Goal: Task Accomplishment & Management: Manage account settings

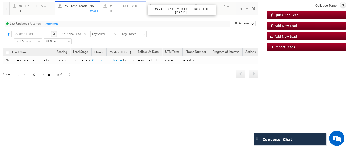
click at [123, 11] on div "0" at bounding box center [126, 11] width 33 height 4
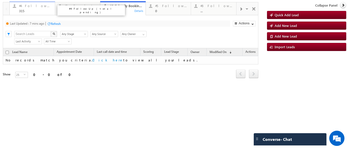
click at [29, 9] on div "315" at bounding box center [35, 11] width 33 height 4
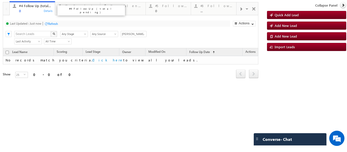
click at [18, 5] on div "#4 Follow Up (total pending) 0 Details" at bounding box center [32, 8] width 44 height 10
click at [32, 11] on div "0" at bounding box center [35, 11] width 33 height 4
click at [240, 9] on span at bounding box center [240, 9] width 3 height 4
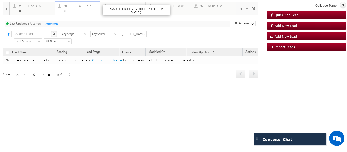
click at [67, 9] on div "0" at bounding box center [80, 11] width 33 height 4
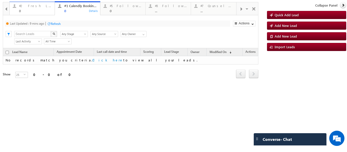
click at [30, 9] on div "0" at bounding box center [35, 11] width 33 height 4
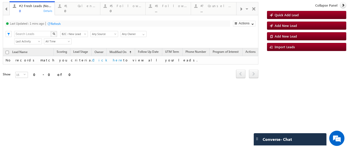
click at [212, 6] on div "#3 Follow Up Leads-Interacted" at bounding box center [227, 10] width 68 height 10
click at [209, 10] on div "..." at bounding box center [217, 11] width 33 height 4
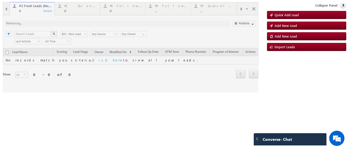
click at [208, 10] on div at bounding box center [131, 47] width 256 height 90
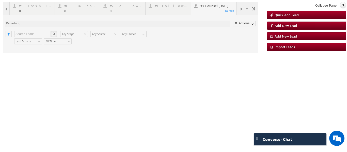
click at [212, 11] on div at bounding box center [131, 27] width 256 height 51
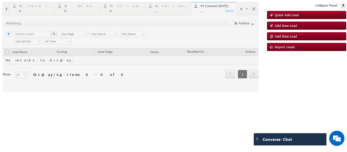
click at [208, 9] on div at bounding box center [131, 47] width 256 height 90
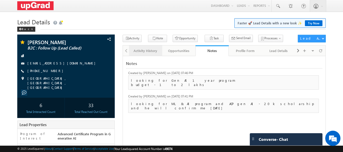
click at [143, 49] on div "Activity History" at bounding box center [145, 51] width 25 height 6
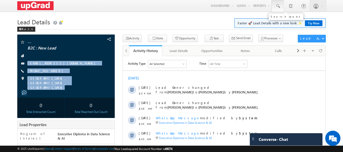
click at [276, 9] on link at bounding box center [278, 6] width 12 height 12
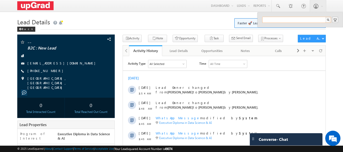
paste input "Suryanshchoudhary333@gmail.com"
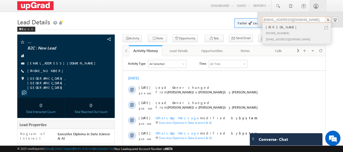
type input "Suryanshchoudhary333@gmail.com"
click at [281, 26] on div "Palak tiwari" at bounding box center [299, 27] width 68 height 6
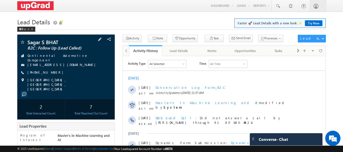
click at [75, 70] on div "[PHONE_NUMBER]" at bounding box center [66, 72] width 93 height 5
click at [321, 49] on span at bounding box center [320, 50] width 3 height 9
click at [262, 55] on span "Conversation Log Form_B2C" at bounding box center [286, 54] width 48 height 5
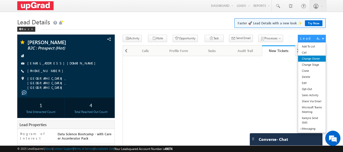
click at [312, 61] on link "Change Owner" at bounding box center [312, 59] width 28 height 6
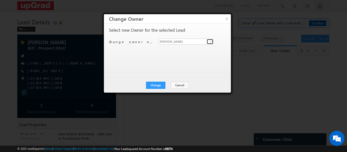
click at [207, 41] on link at bounding box center [210, 41] width 6 height 5
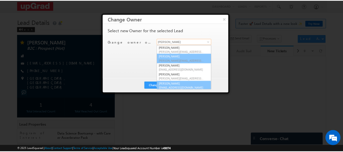
scroll to position [1, 0]
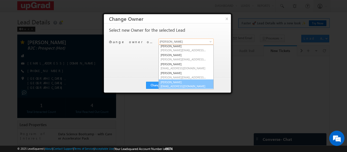
click at [178, 82] on link "Sphoorthi Valmiki sphoorthi.valmiki@upgrad.com" at bounding box center [186, 85] width 55 height 10
type input "Sphoorthi Valmiki"
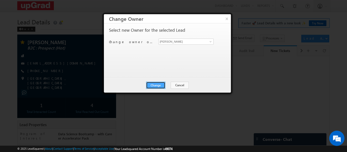
click at [156, 87] on button "Change" at bounding box center [155, 85] width 19 height 7
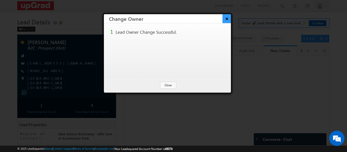
click at [226, 20] on button "×" at bounding box center [227, 18] width 8 height 9
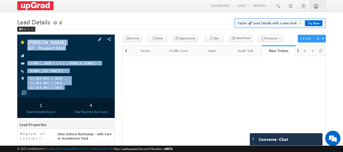
copy div "[PERSON_NAME] B2C : Prospect (Hot) [EMAIL_ADDRESS][DOMAIN_NAME] [PHONE_NUMBER] …"
drag, startPoint x: 25, startPoint y: 39, endPoint x: 79, endPoint y: 89, distance: 73.9
click at [81, 90] on div "SHARATH Kumar Reddy B2C : Prospect (Hot) annemsharathkumarreddy@gmail.com" at bounding box center [66, 66] width 98 height 63
click at [277, 6] on span at bounding box center [278, 6] width 5 height 5
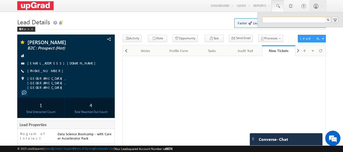
paste input "8660945549"
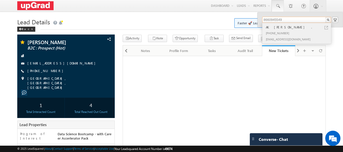
type input "8660945549"
click at [284, 26] on div "AK SHANMUKHAPPA ." at bounding box center [299, 27] width 68 height 6
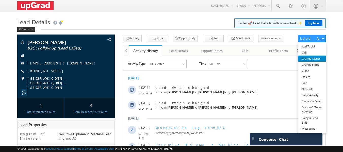
click at [310, 60] on link "Change Owner" at bounding box center [312, 59] width 28 height 6
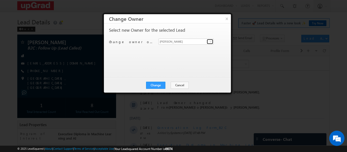
click at [211, 41] on span at bounding box center [211, 42] width 4 height 4
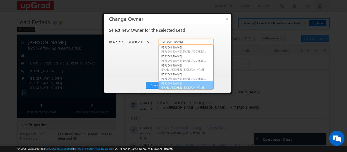
scroll to position [1, 0]
click at [182, 82] on link "[PERSON_NAME] [EMAIL_ADDRESS][DOMAIN_NAME]" at bounding box center [186, 85] width 55 height 10
type input "[PERSON_NAME]"
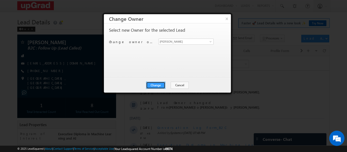
click at [159, 85] on button "Change" at bounding box center [155, 85] width 19 height 7
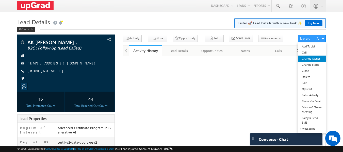
click at [311, 59] on link "Change Owner" at bounding box center [312, 59] width 28 height 6
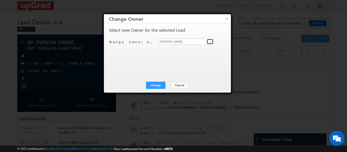
click at [211, 41] on span at bounding box center [211, 42] width 4 height 4
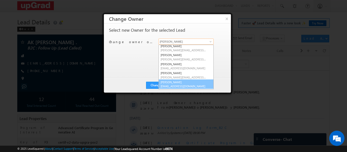
click at [181, 84] on link "[PERSON_NAME] [EMAIL_ADDRESS][DOMAIN_NAME]" at bounding box center [186, 85] width 55 height 10
type input "[PERSON_NAME]"
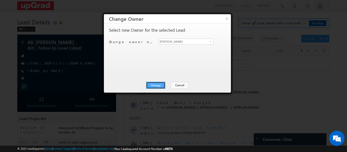
click at [158, 86] on button "Change" at bounding box center [155, 85] width 19 height 7
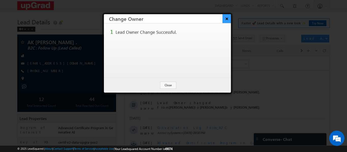
click at [226, 18] on button "×" at bounding box center [227, 18] width 8 height 9
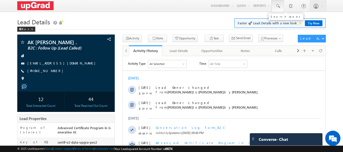
click at [279, 4] on span at bounding box center [278, 6] width 5 height 5
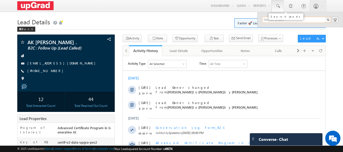
paste input "95929 55915"
type input "95929 55915"
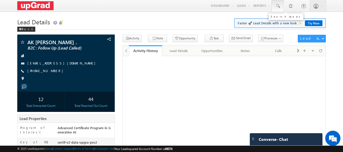
click at [276, 6] on span at bounding box center [278, 6] width 5 height 5
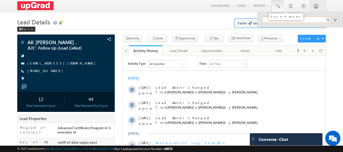
paste input "95929 55915"
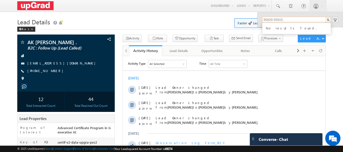
click at [285, 20] on input "95929 55915" at bounding box center [297, 20] width 69 height 6
click at [274, 19] on input "95929 55915" at bounding box center [297, 20] width 69 height 6
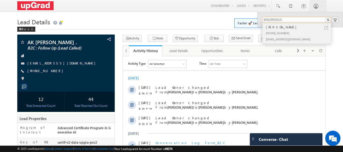
type input "9592955915"
click at [280, 30] on div "[PERSON_NAME]" at bounding box center [299, 27] width 68 height 6
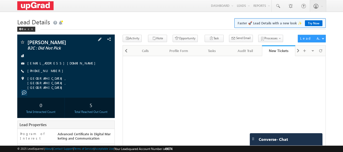
drag, startPoint x: 67, startPoint y: 66, endPoint x: 66, endPoint y: 69, distance: 4.0
click at [67, 66] on span "[EMAIL_ADDRESS][DOMAIN_NAME]" at bounding box center [62, 63] width 71 height 5
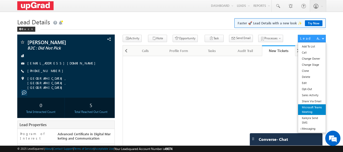
click at [311, 109] on link "Microsoft Teams Meeting" at bounding box center [312, 109] width 28 height 11
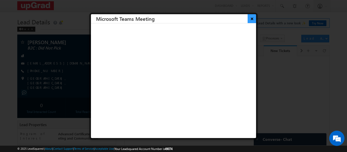
click at [249, 18] on button "×" at bounding box center [252, 18] width 8 height 9
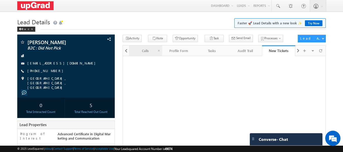
click at [141, 51] on div "Calls" at bounding box center [145, 51] width 25 height 6
click at [145, 51] on div "Calls" at bounding box center [145, 51] width 25 height 6
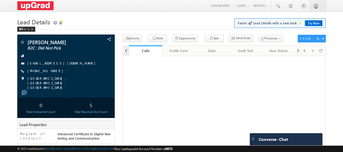
click at [126, 49] on span at bounding box center [126, 50] width 3 height 9
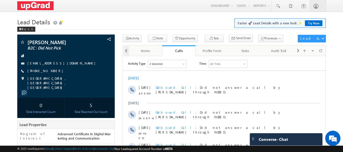
click at [127, 50] on span at bounding box center [126, 50] width 3 height 9
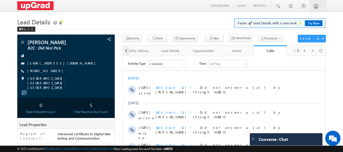
click at [127, 50] on span at bounding box center [126, 50] width 3 height 9
click at [127, 50] on div at bounding box center [126, 50] width 6 height 10
click at [142, 50] on div "Activity History" at bounding box center [145, 51] width 25 height 6
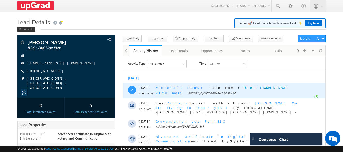
click at [162, 96] on span "View more" at bounding box center [169, 93] width 27 height 6
copy div "12:35 PM Microsoft Teams Join Now : [URL][DOMAIN_NAME] View Less Added by Syste…"
drag, startPoint x: 152, startPoint y: 84, endPoint x: 288, endPoint y: 105, distance: 137.3
click at [288, 98] on div "[DATE] 12:35 PM Microsoft Teams Join Now : [URL][DOMAIN_NAME] View Less Added b…" at bounding box center [224, 91] width 203 height 16
